Goal: Find specific page/section: Find specific page/section

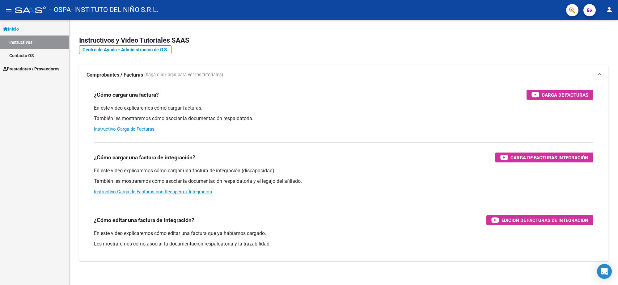
click at [26, 69] on span "Prestadores / Proveedores" at bounding box center [31, 69] width 56 height 7
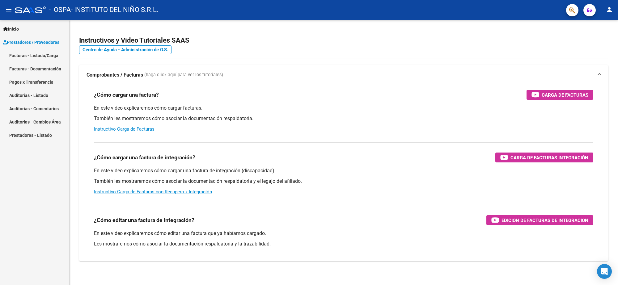
click at [28, 68] on link "Facturas - Documentación" at bounding box center [34, 68] width 69 height 13
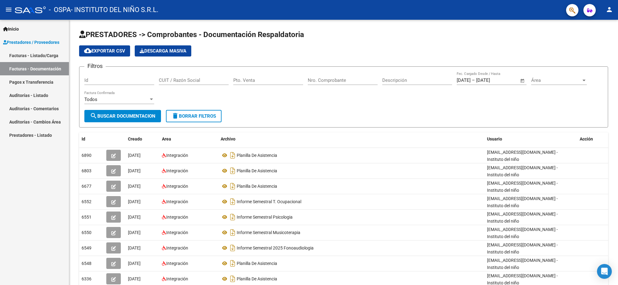
click at [25, 56] on link "Facturas - Listado/Carga" at bounding box center [34, 55] width 69 height 13
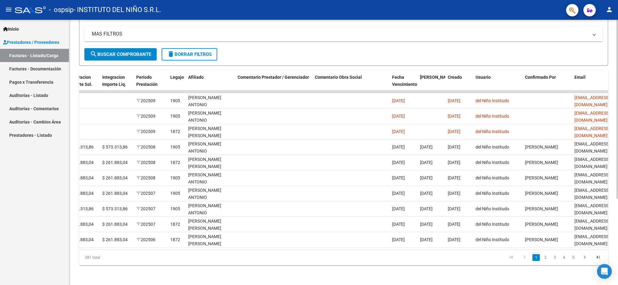
scroll to position [0, 773]
